Goal: Transaction & Acquisition: Subscribe to service/newsletter

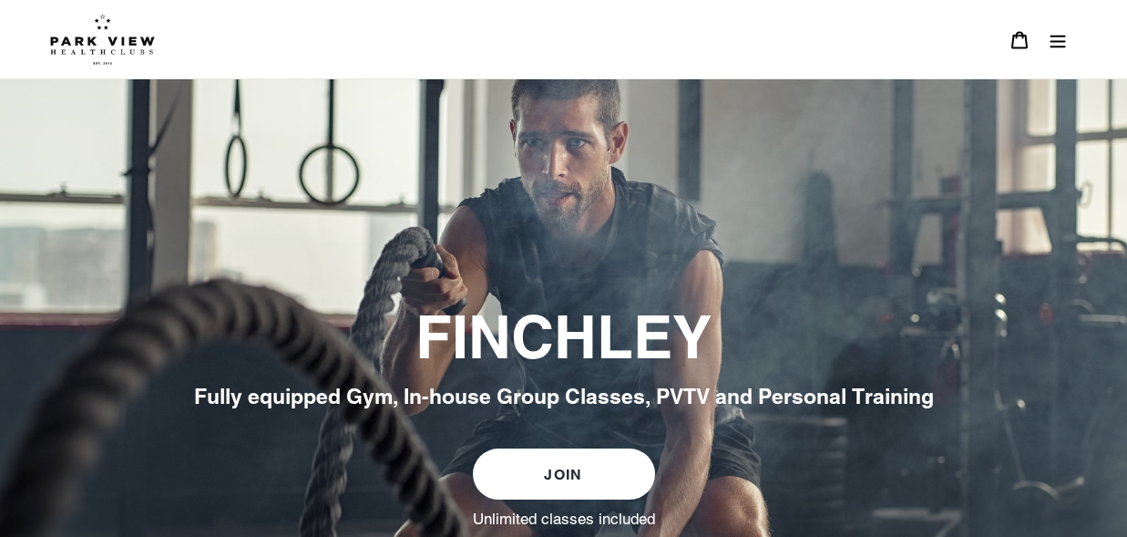
click at [1058, 46] on icon "Menu" at bounding box center [1058, 41] width 15 height 13
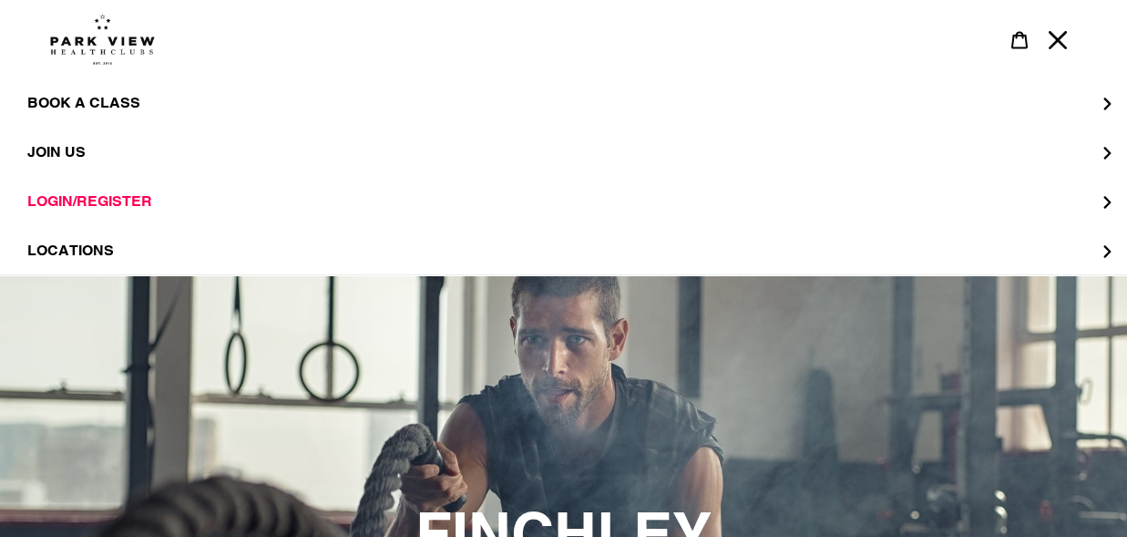
click at [1062, 45] on icon "Menu" at bounding box center [1058, 40] width 18 height 18
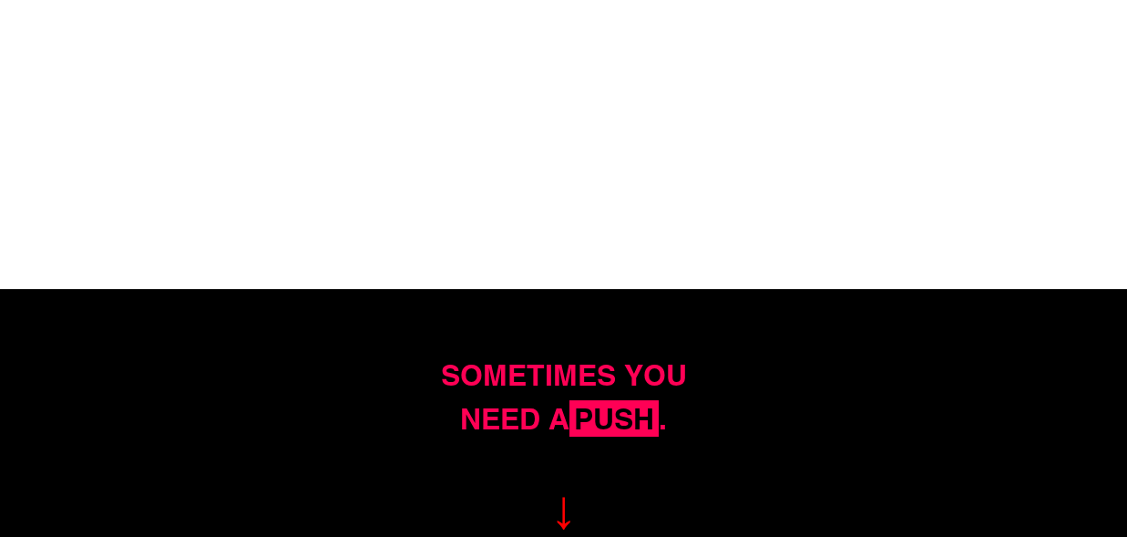
scroll to position [1727, 0]
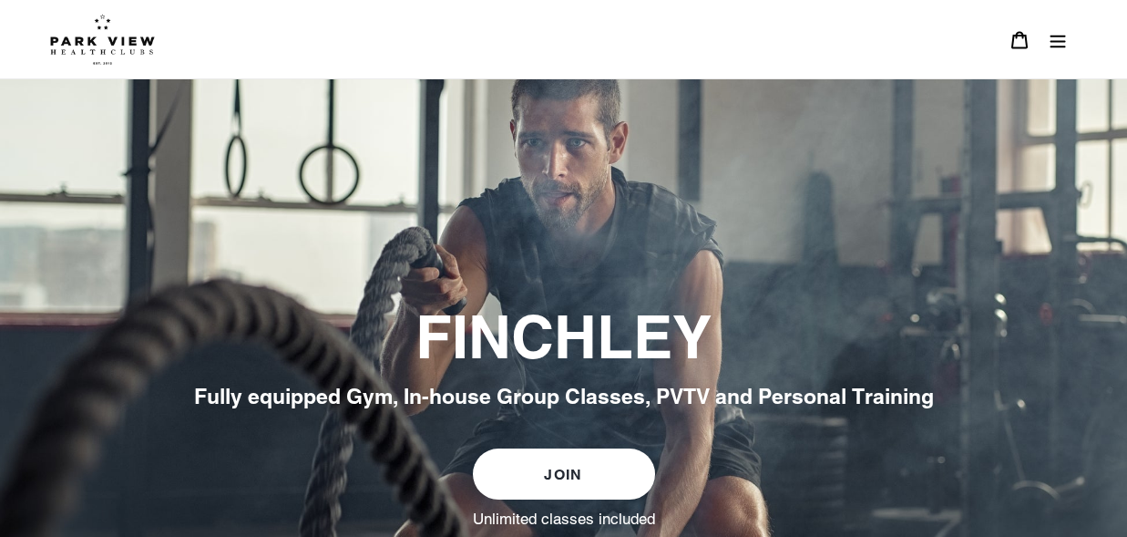
click at [77, 45] on img at bounding box center [102, 39] width 105 height 51
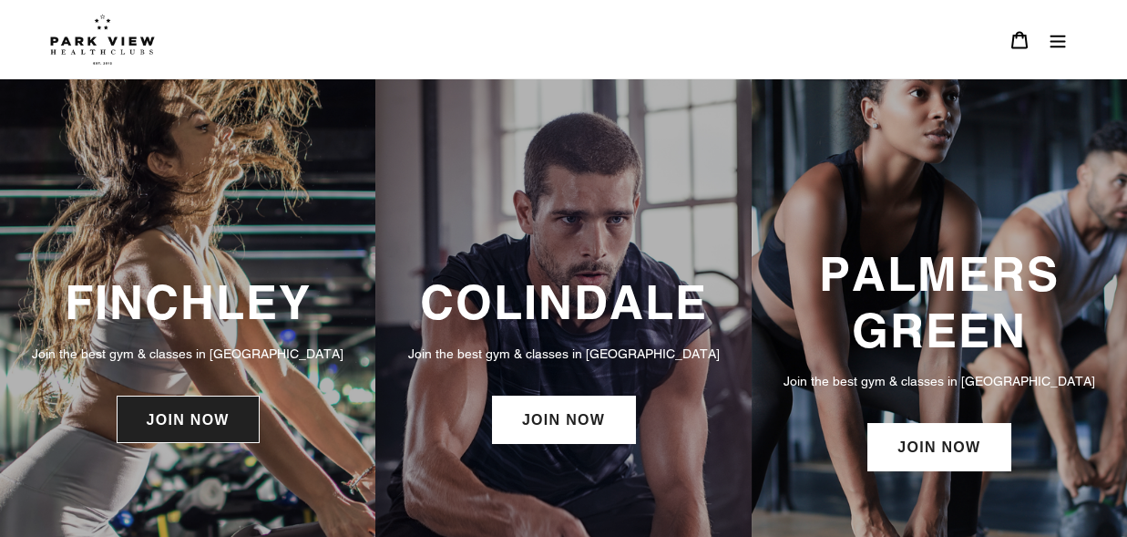
click at [211, 418] on link "JOIN NOW" at bounding box center [188, 419] width 143 height 47
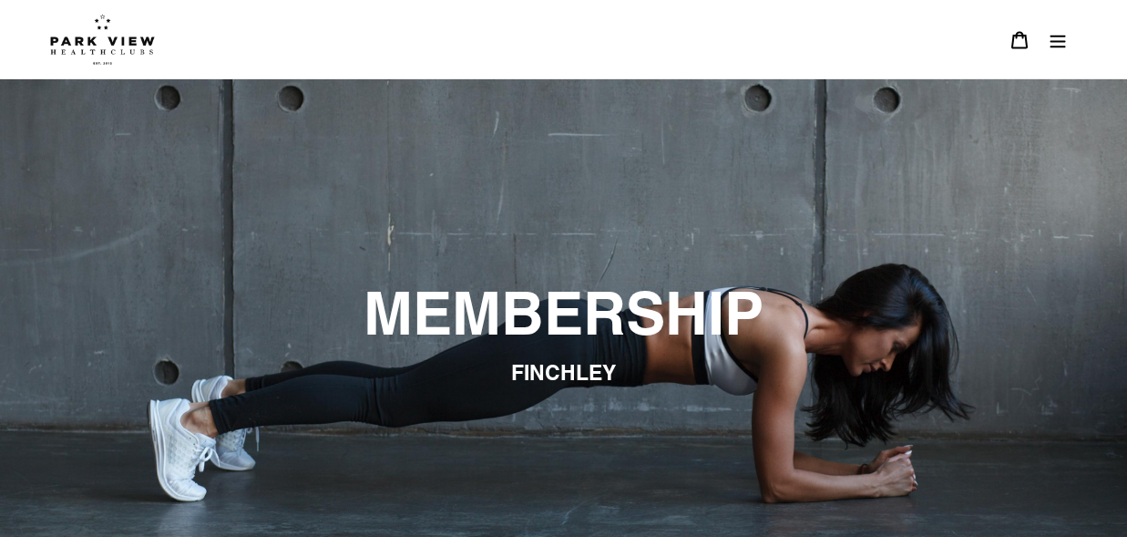
click at [1062, 43] on icon "Menu" at bounding box center [1058, 40] width 18 height 18
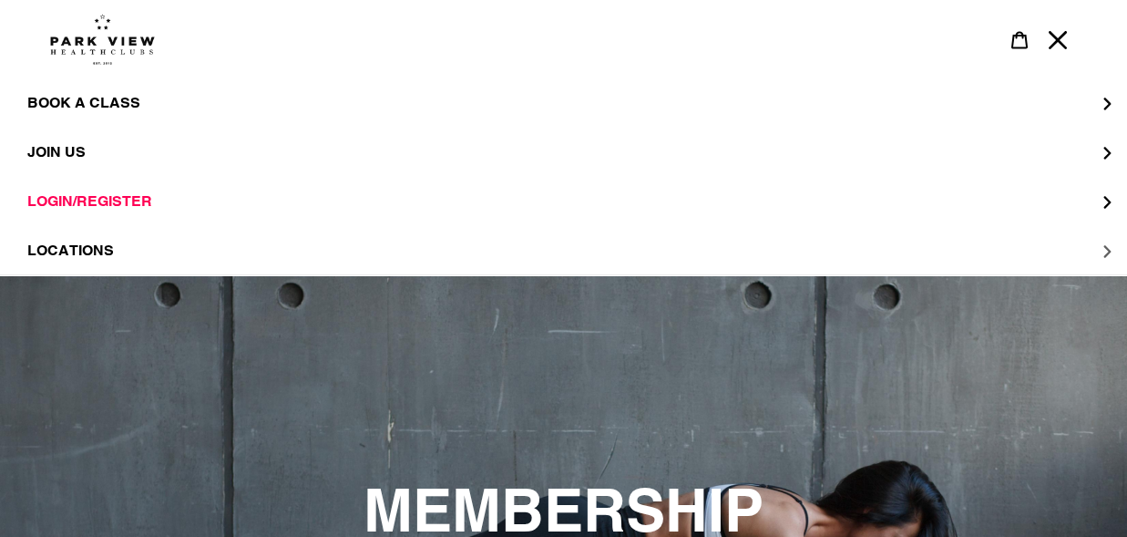
click at [99, 252] on span "LOCATIONS" at bounding box center [70, 251] width 87 height 18
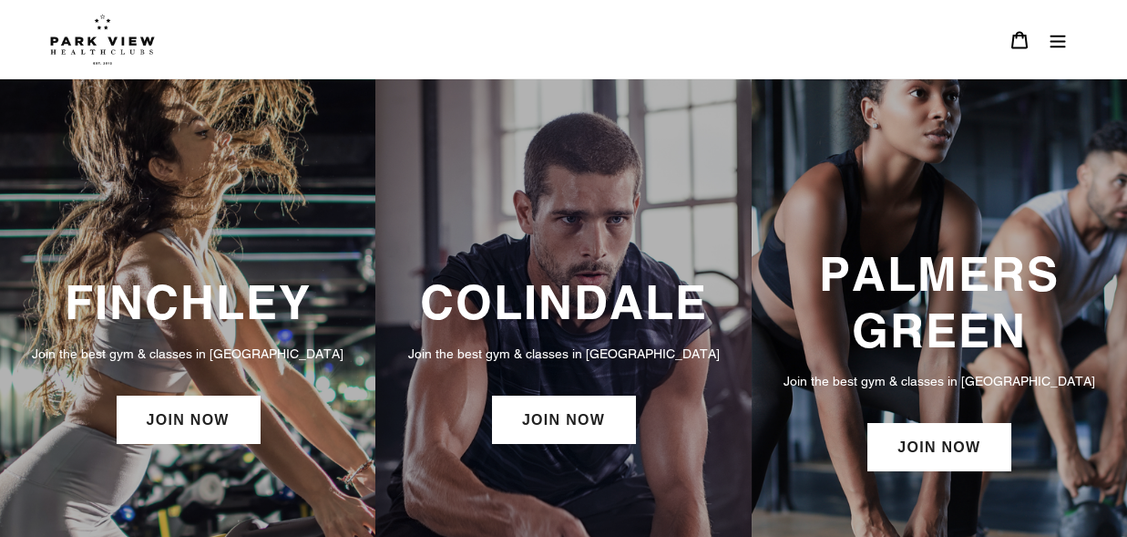
click at [87, 36] on img at bounding box center [102, 39] width 105 height 51
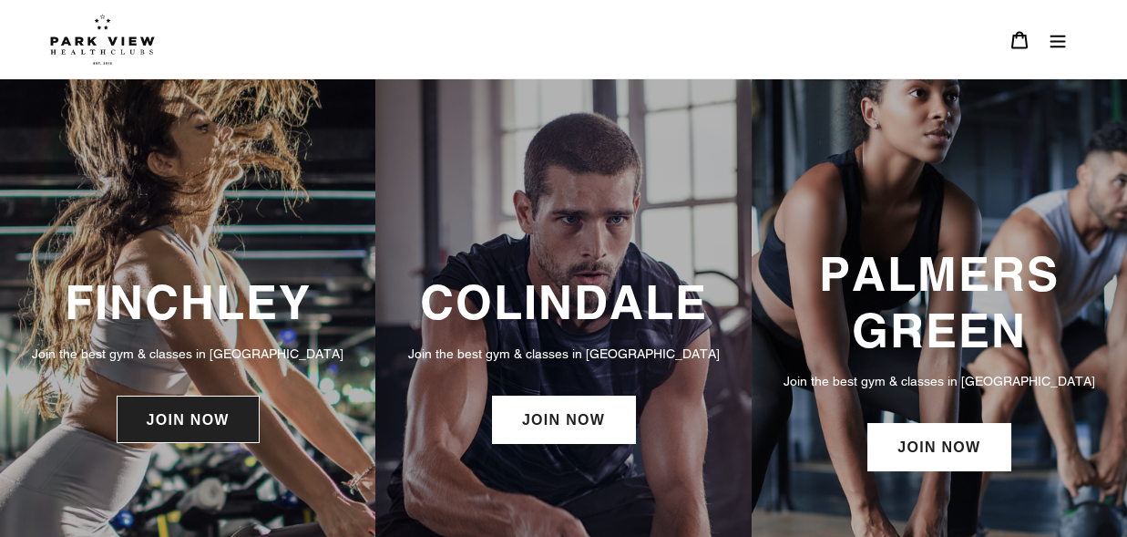
click at [220, 426] on link "JOIN NOW" at bounding box center [188, 419] width 143 height 47
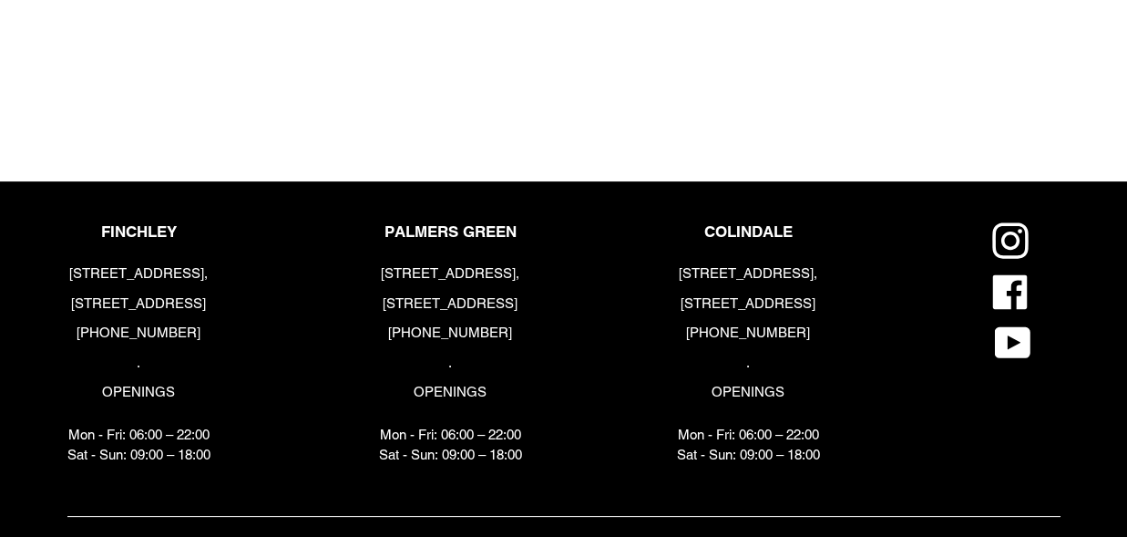
scroll to position [2015, 0]
